Goal: Task Accomplishment & Management: Manage account settings

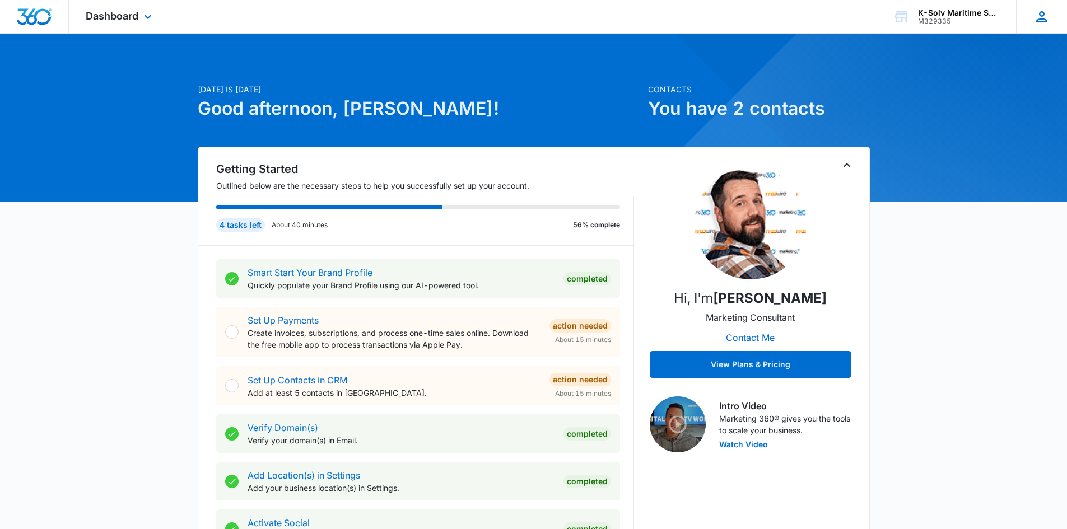
click at [1029, 6] on div "PU [PERSON_NAME] [EMAIL_ADDRESS][DOMAIN_NAME] My Profile Notifications Support …" at bounding box center [1041, 16] width 51 height 33
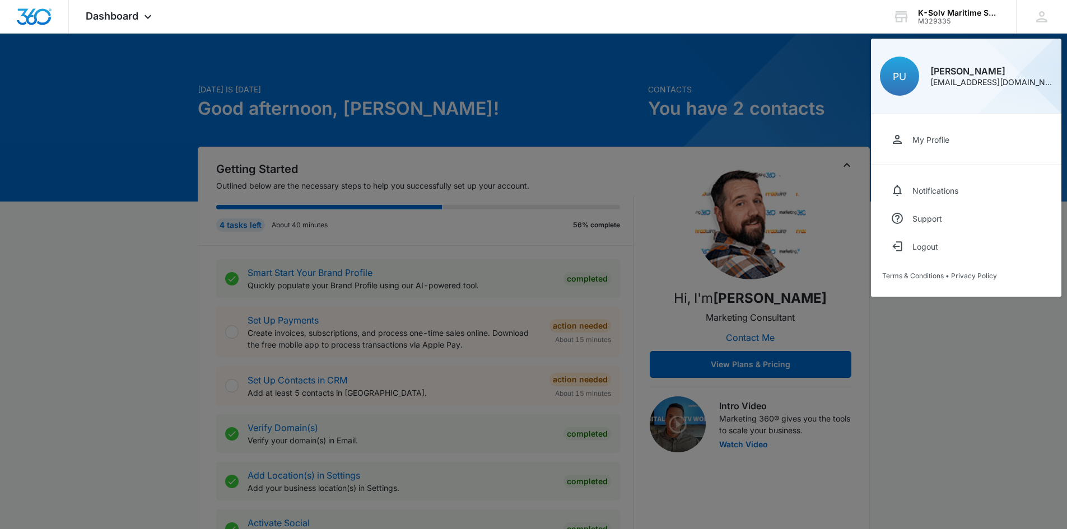
click at [923, 130] on link "My Profile" at bounding box center [966, 139] width 168 height 28
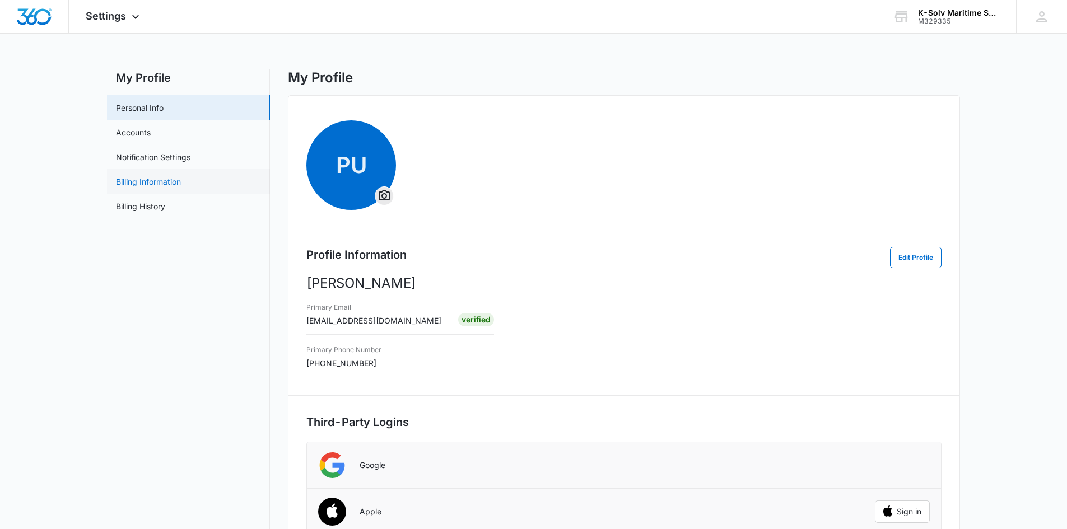
click at [144, 185] on link "Billing Information" at bounding box center [148, 182] width 65 height 12
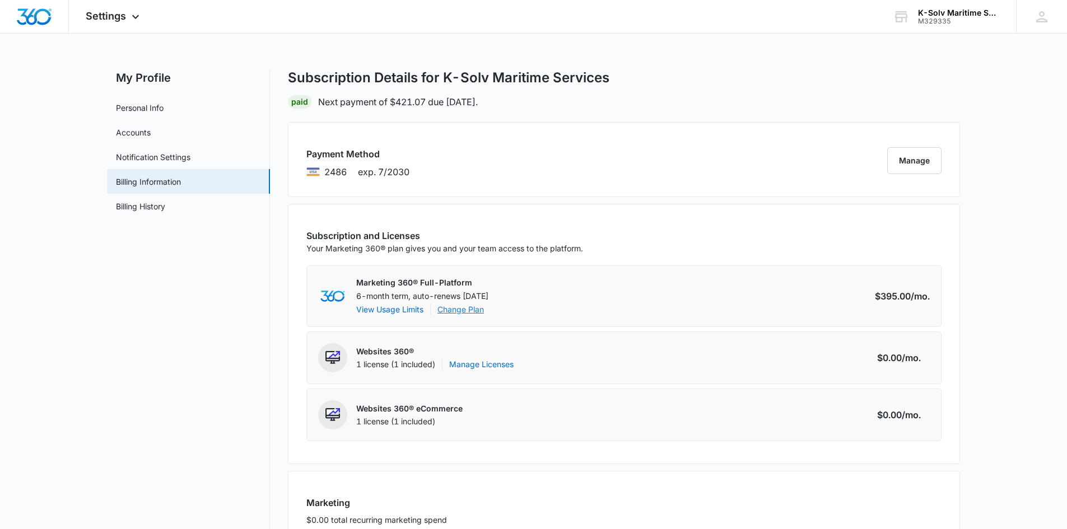
click at [454, 307] on link "Change Plan" at bounding box center [460, 309] width 46 height 12
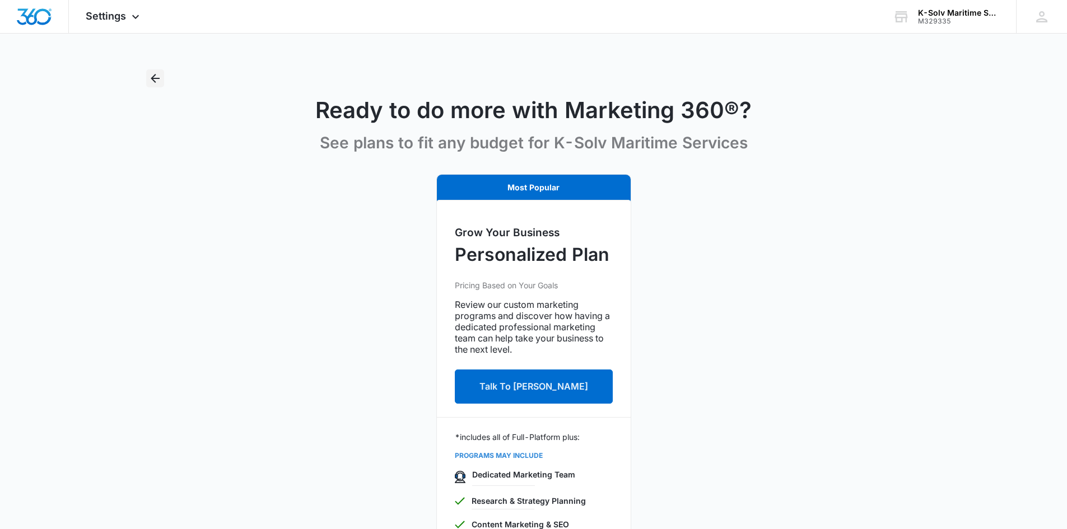
click at [151, 83] on icon "Back" at bounding box center [154, 78] width 13 height 13
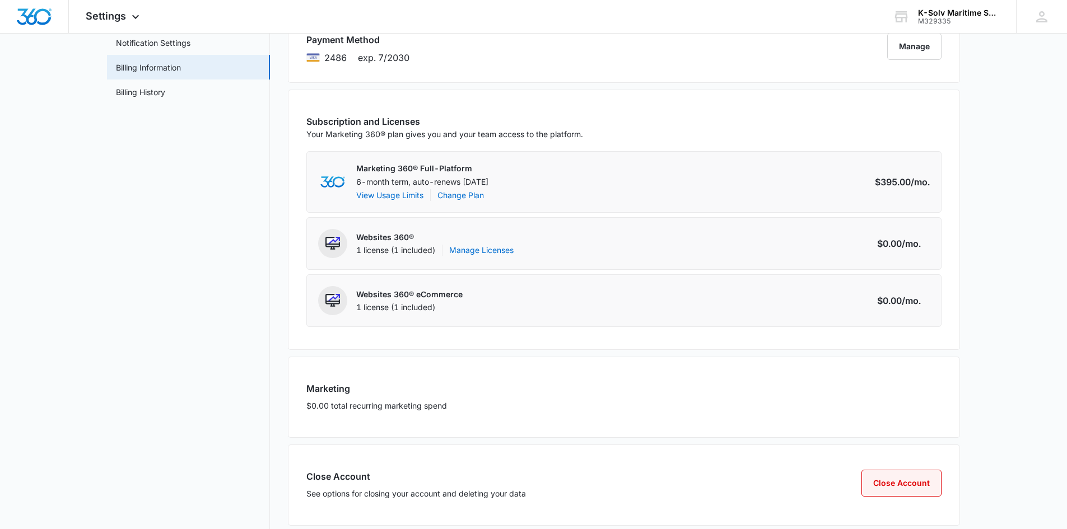
scroll to position [131, 0]
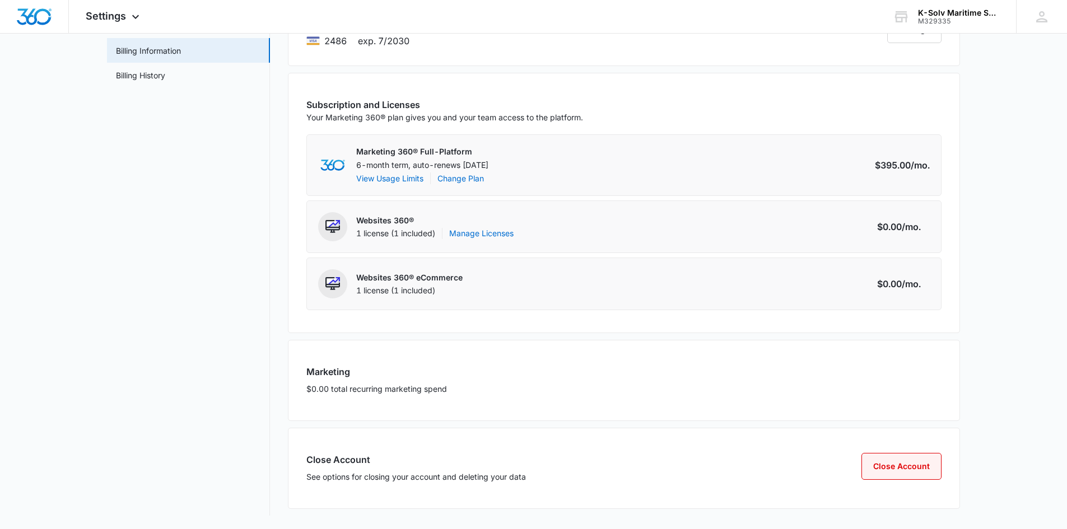
click at [915, 464] on button "Close Account" at bounding box center [901, 466] width 80 height 27
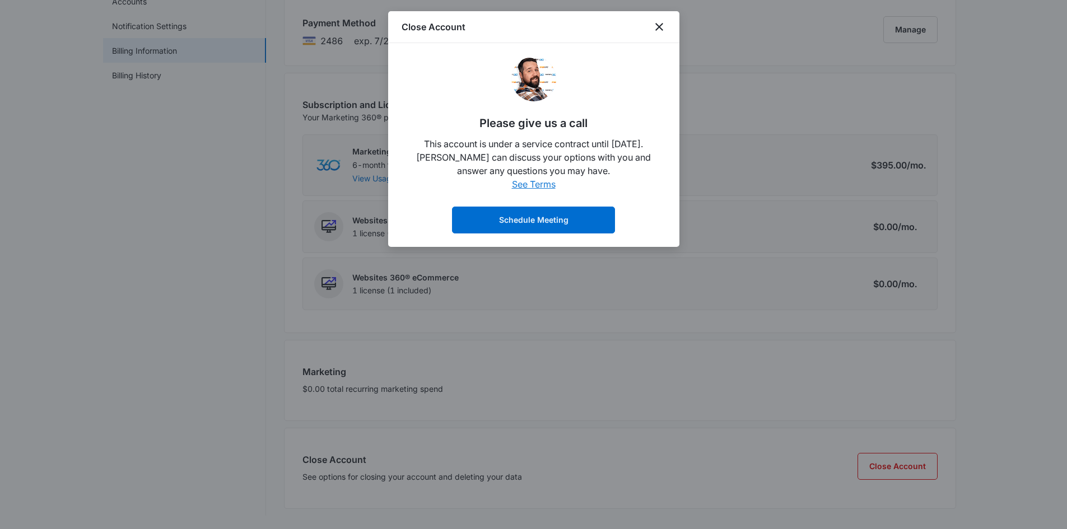
click at [544, 188] on link "See Terms" at bounding box center [534, 184] width 44 height 11
click at [662, 24] on icon "close" at bounding box center [658, 26] width 13 height 13
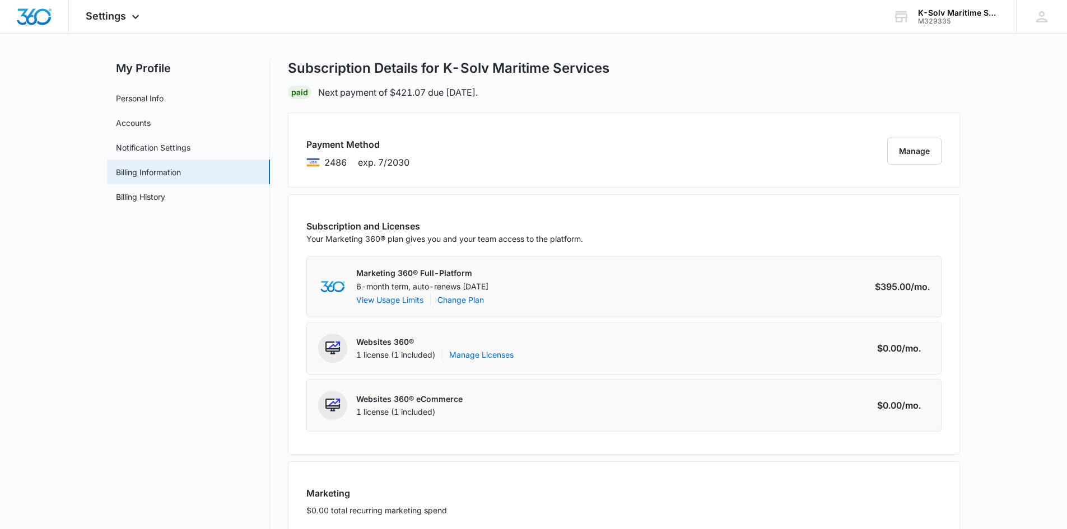
scroll to position [0, 0]
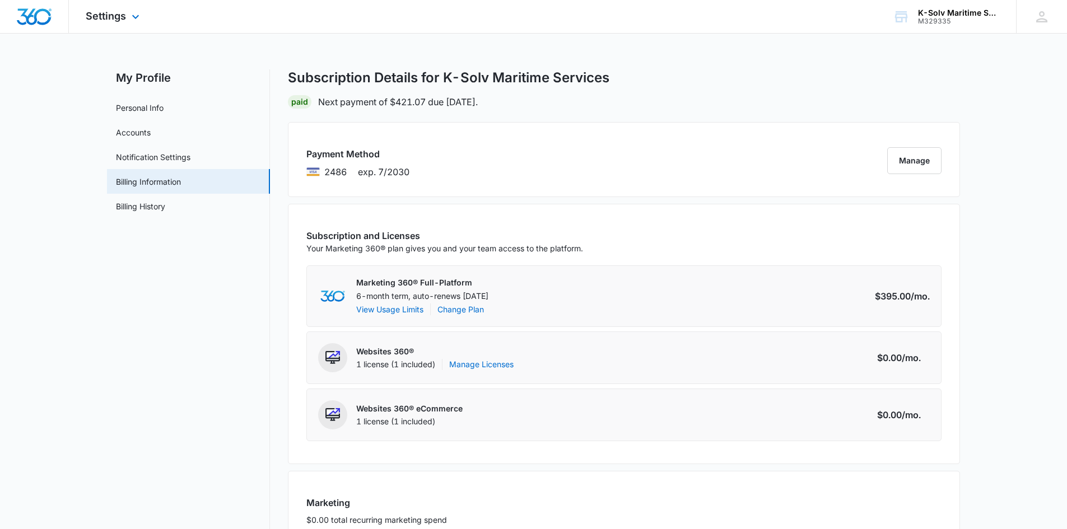
click at [129, 22] on icon at bounding box center [135, 16] width 13 height 13
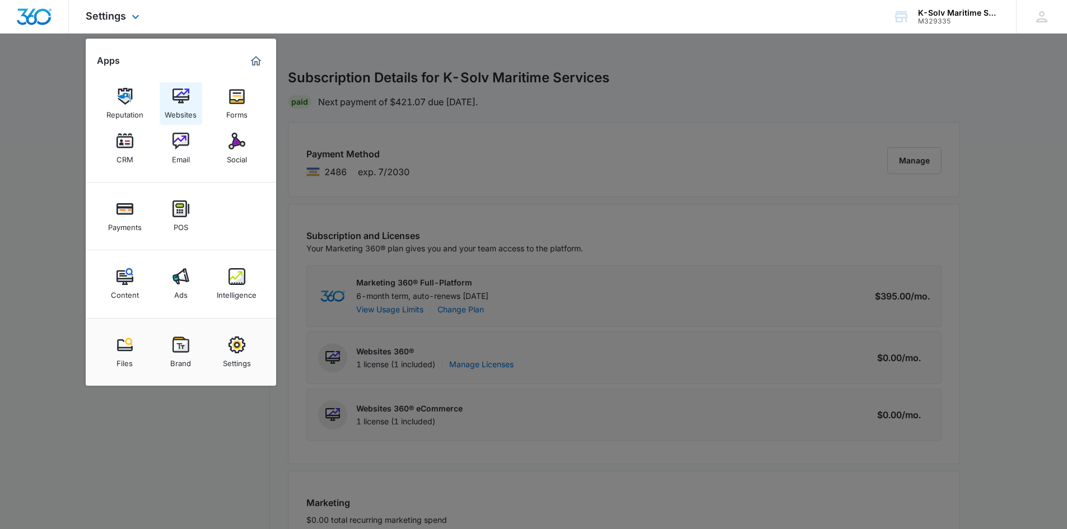
click at [184, 100] on img at bounding box center [180, 96] width 17 height 17
